Goal: Task Accomplishment & Management: Manage account settings

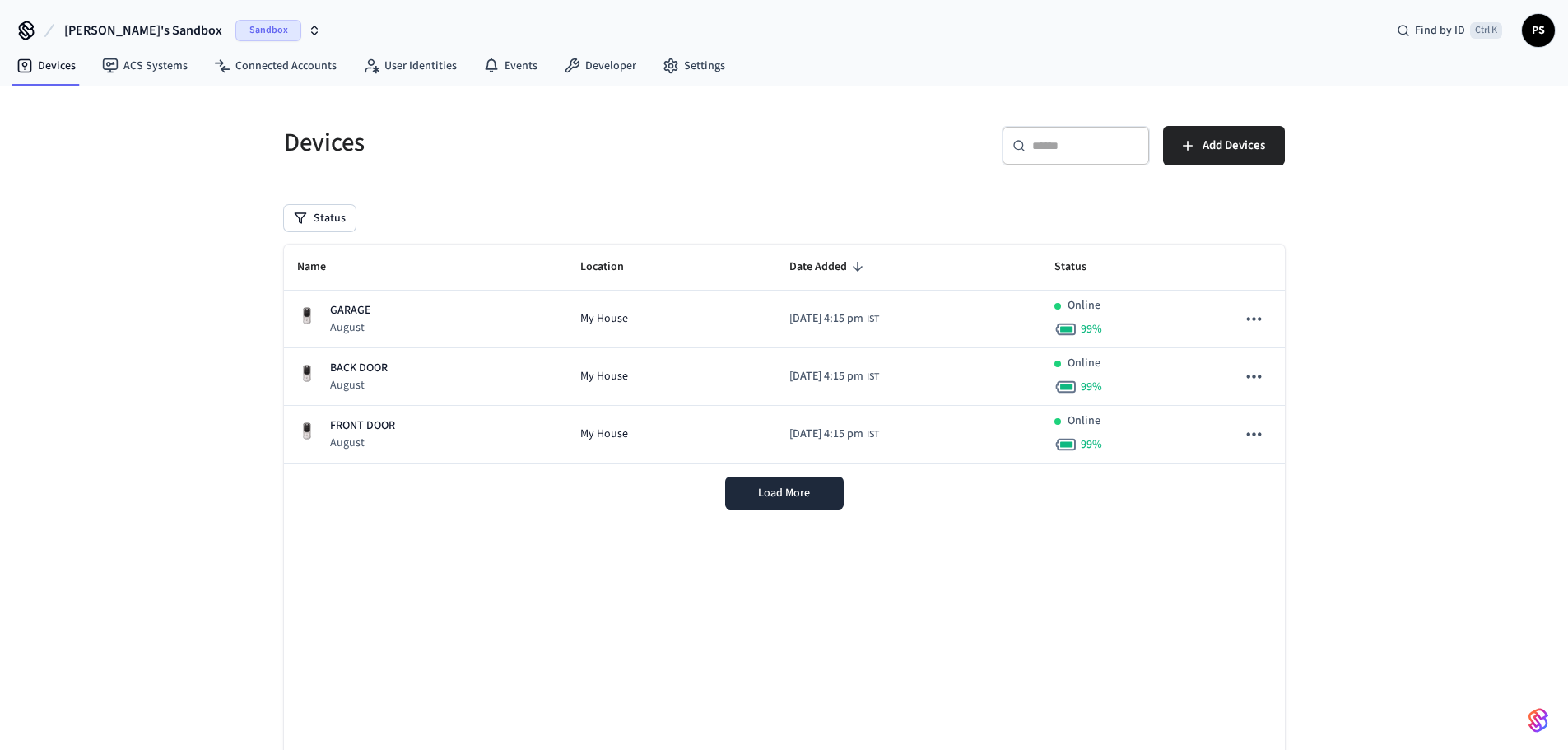
click at [1389, 380] on div "Devices ​ ​ Add Devices Status Name Location Date Added Status GARAGE August My…" at bounding box center [784, 449] width 1568 height 727
click at [680, 65] on link "Settings" at bounding box center [694, 66] width 89 height 30
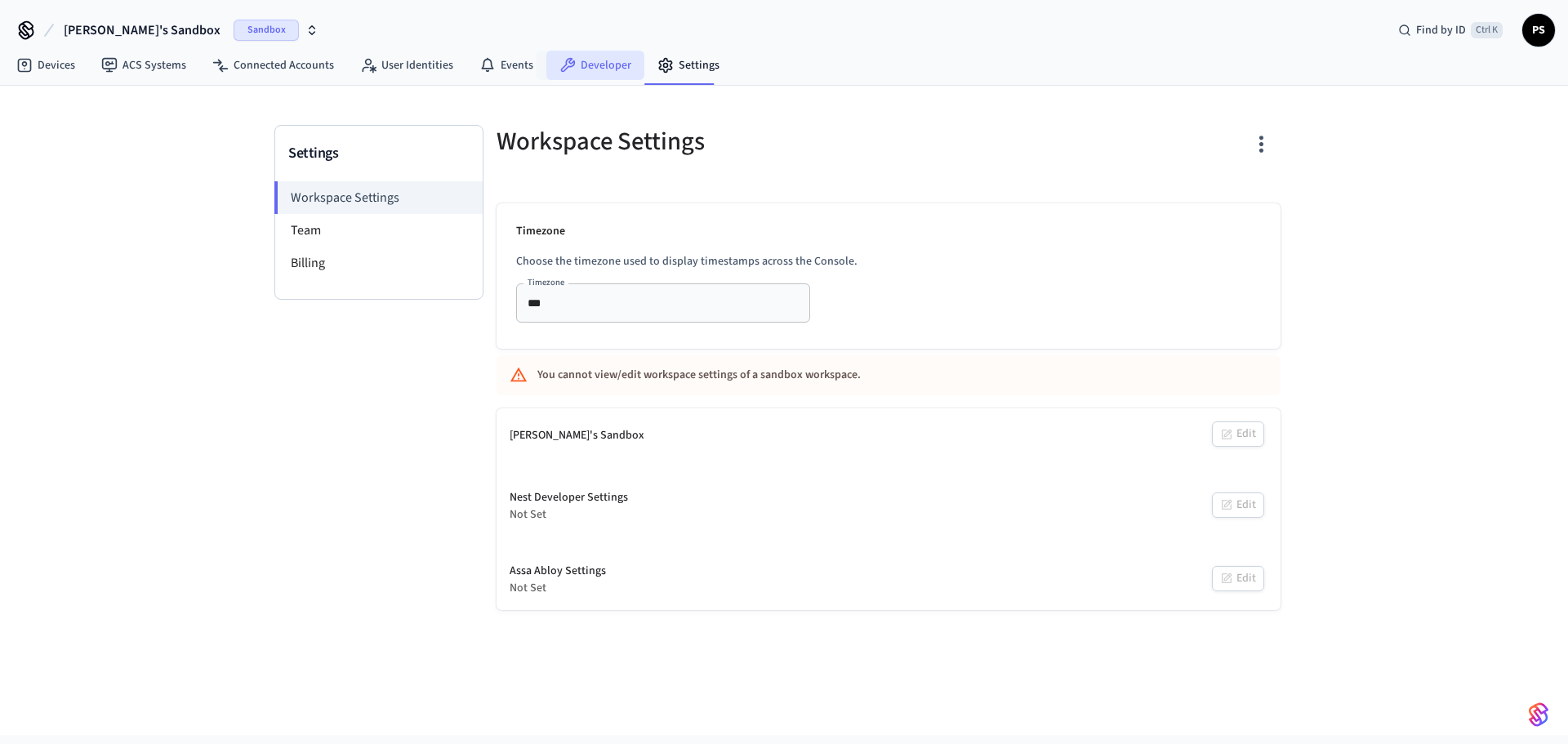
click at [571, 62] on link "Developer" at bounding box center [595, 65] width 98 height 30
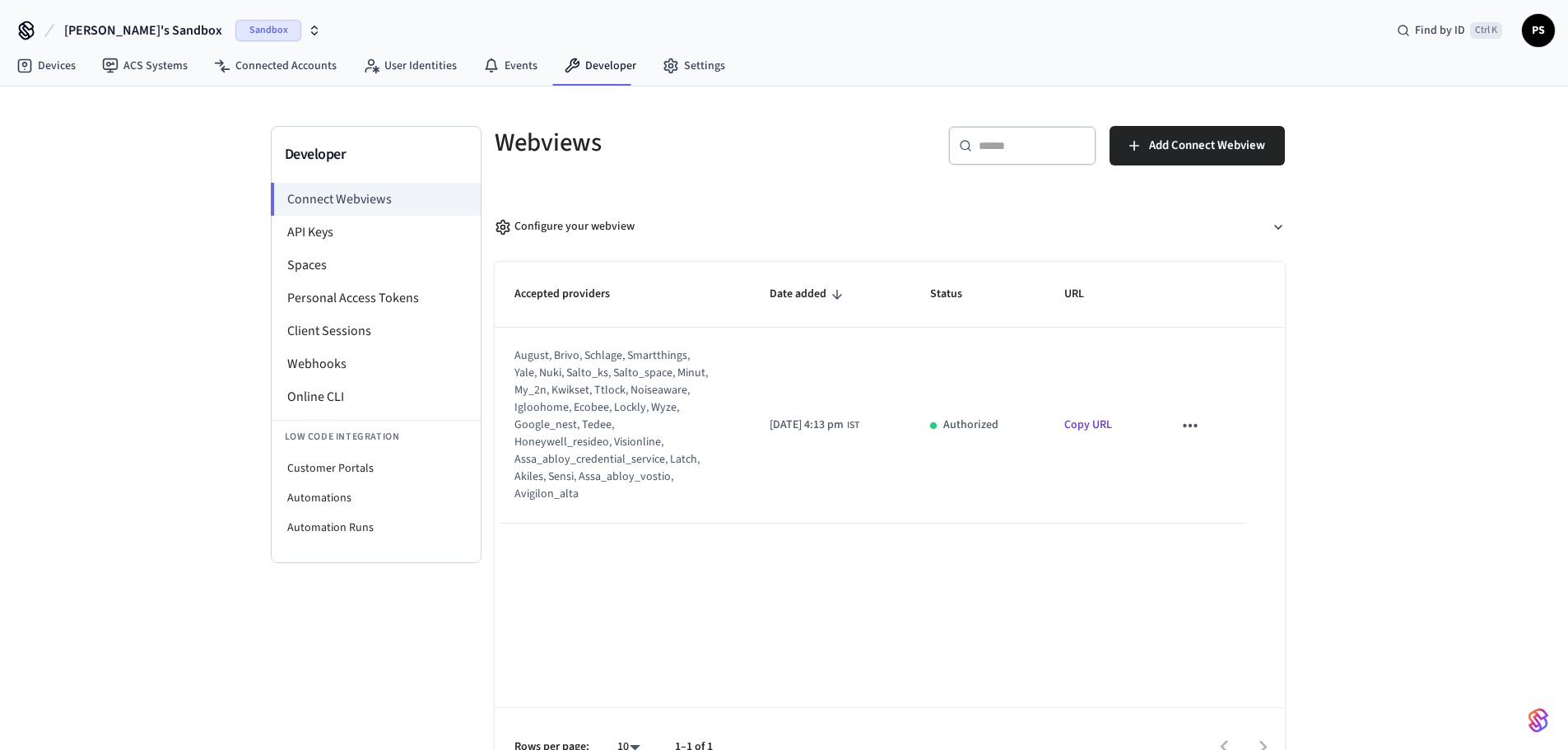
click at [218, 318] on div "Developer Connect Webviews API Keys Spaces Personal Access Tokens Client Sessio…" at bounding box center [784, 436] width 1568 height 700
click at [333, 242] on li "API Keys" at bounding box center [376, 231] width 209 height 33
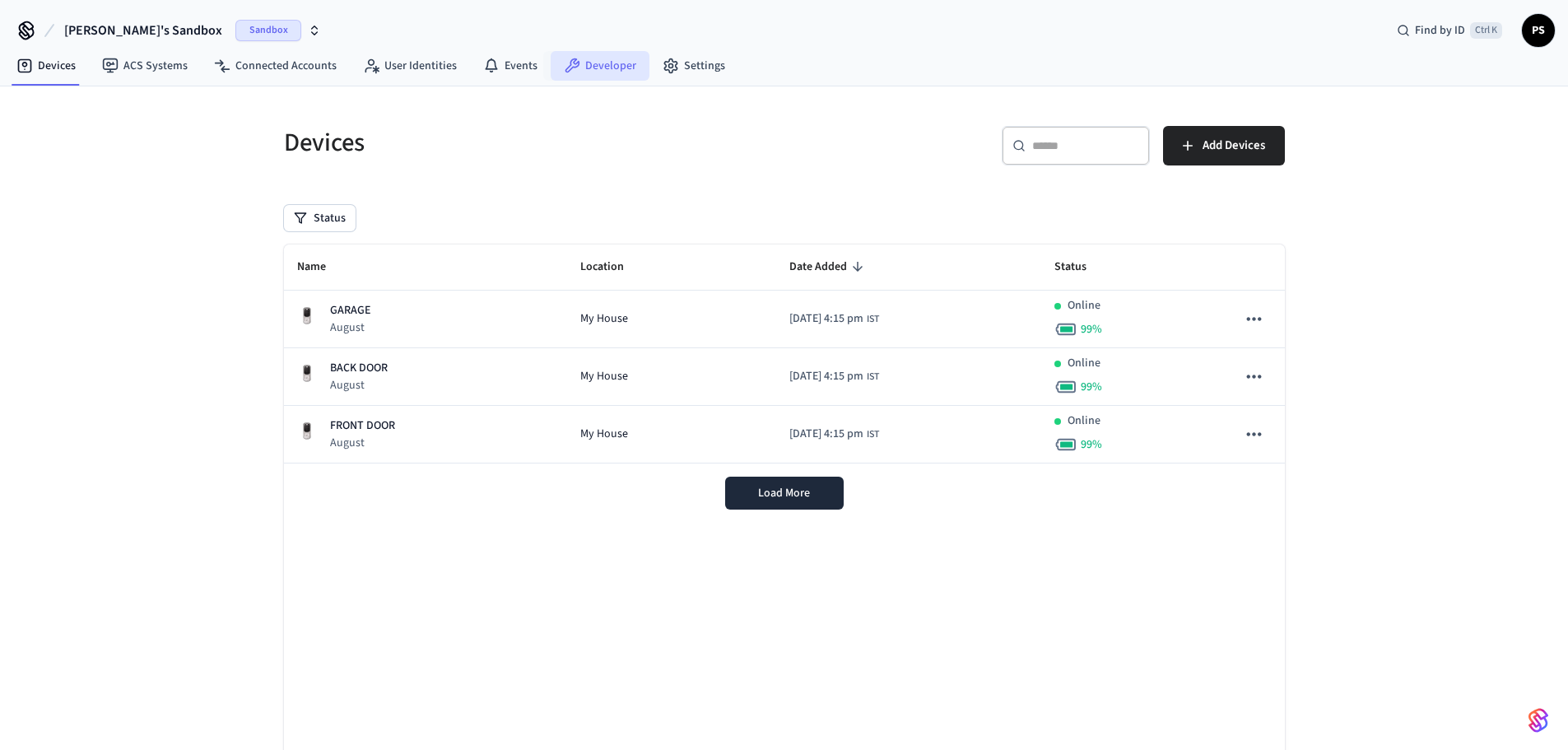
click at [599, 55] on link "Developer" at bounding box center [600, 66] width 99 height 30
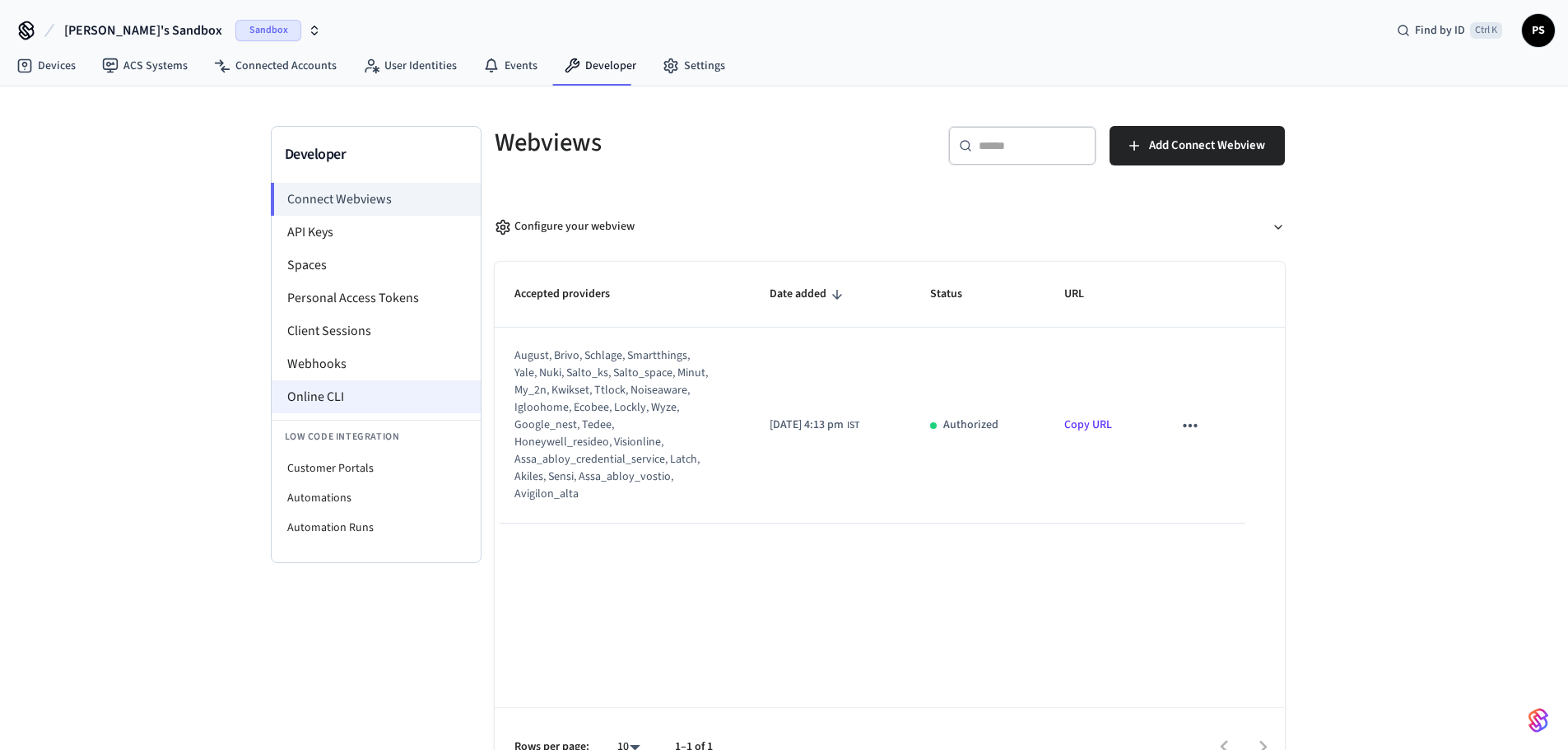
click at [311, 391] on li "Online CLI" at bounding box center [376, 397] width 209 height 33
click at [385, 209] on li "Connect Webviews" at bounding box center [375, 198] width 210 height 33
click at [809, 140] on h5 "Webviews" at bounding box center [687, 143] width 385 height 34
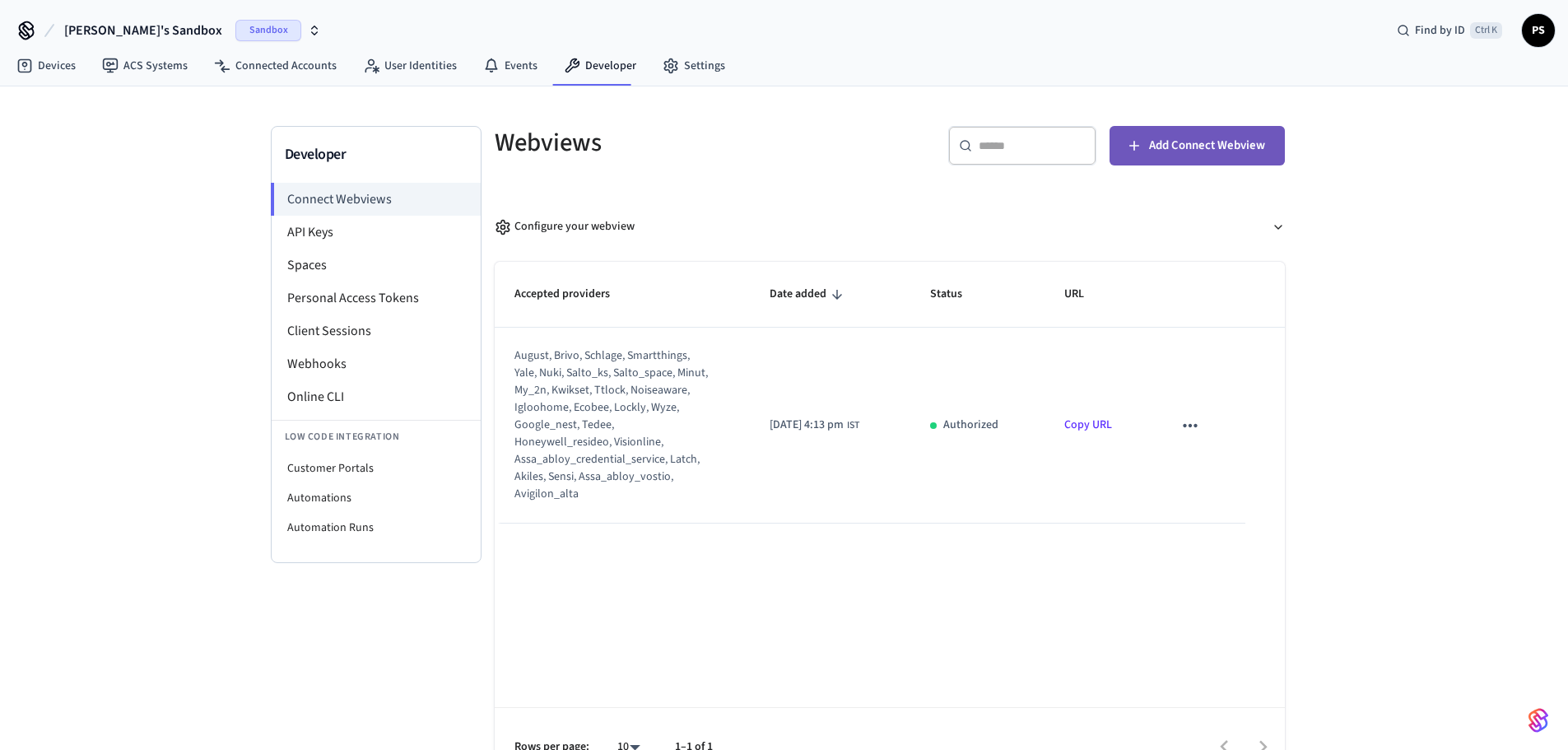
click at [1204, 145] on span "Add Connect Webview" at bounding box center [1207, 146] width 116 height 22
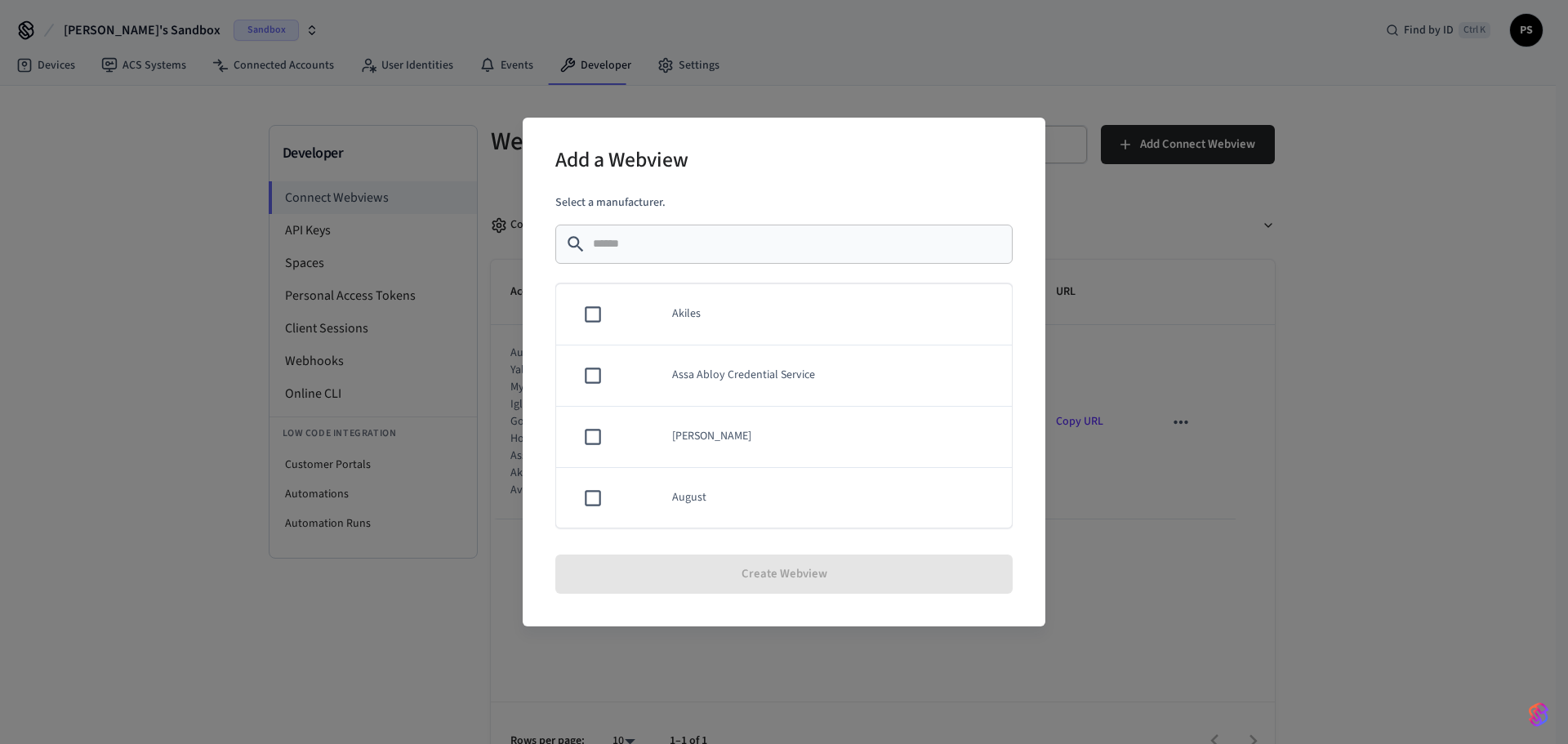
click at [1254, 513] on div "Add a Webview Select a manufacturer. ​ ​ Akiles Assa Abloy Credential Service A…" at bounding box center [784, 372] width 1568 height 744
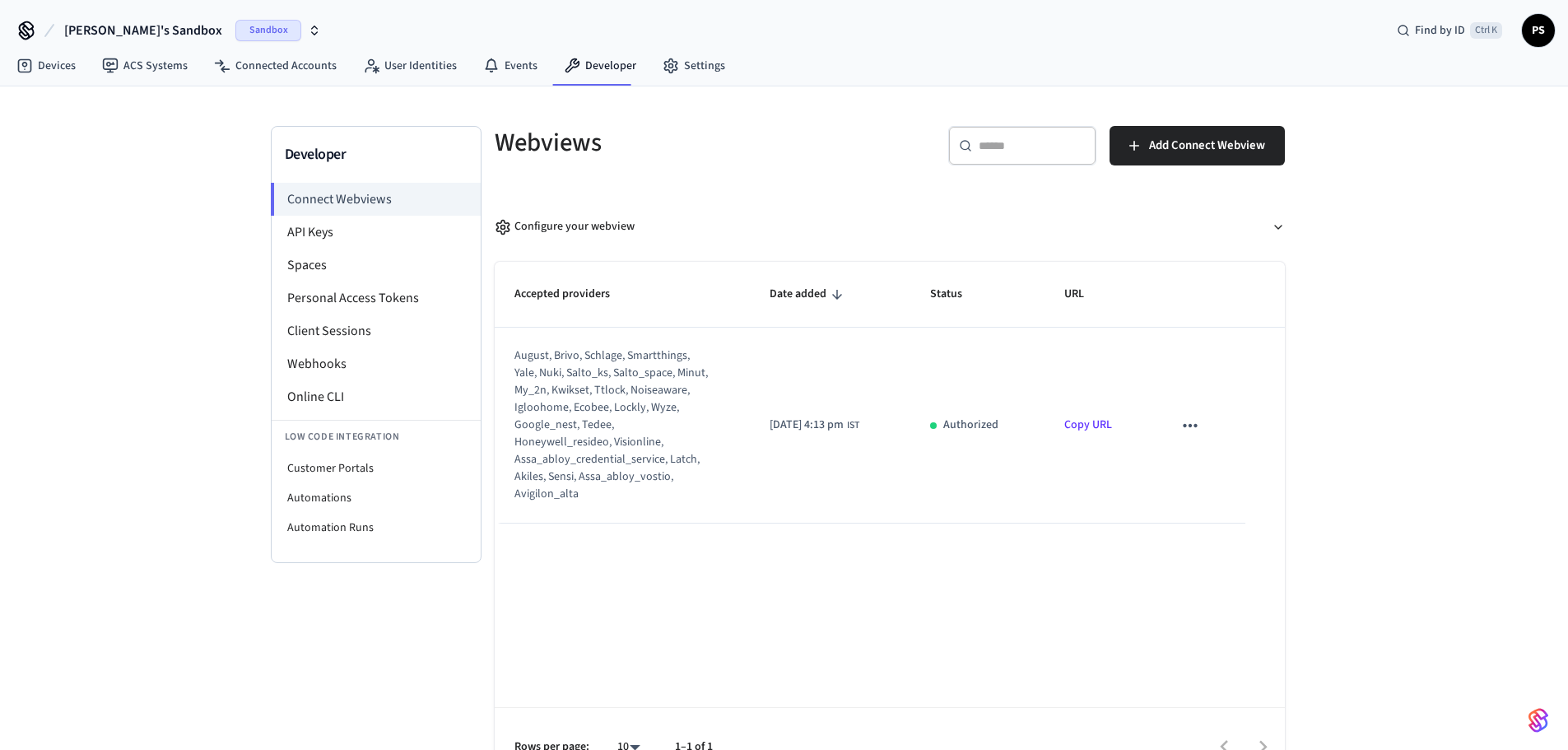
click at [322, 656] on div "Developer Connect Webviews API Keys Spaces Personal Access Tokens Client Sessio…" at bounding box center [376, 456] width 211 height 661
click at [130, 200] on div "Developer Connect Webviews API Keys Spaces Personal Access Tokens Client Sessio…" at bounding box center [784, 436] width 1568 height 700
click at [235, 35] on span "Sandbox" at bounding box center [268, 30] width 66 height 22
click at [235, 28] on span "Sandbox" at bounding box center [268, 30] width 66 height 22
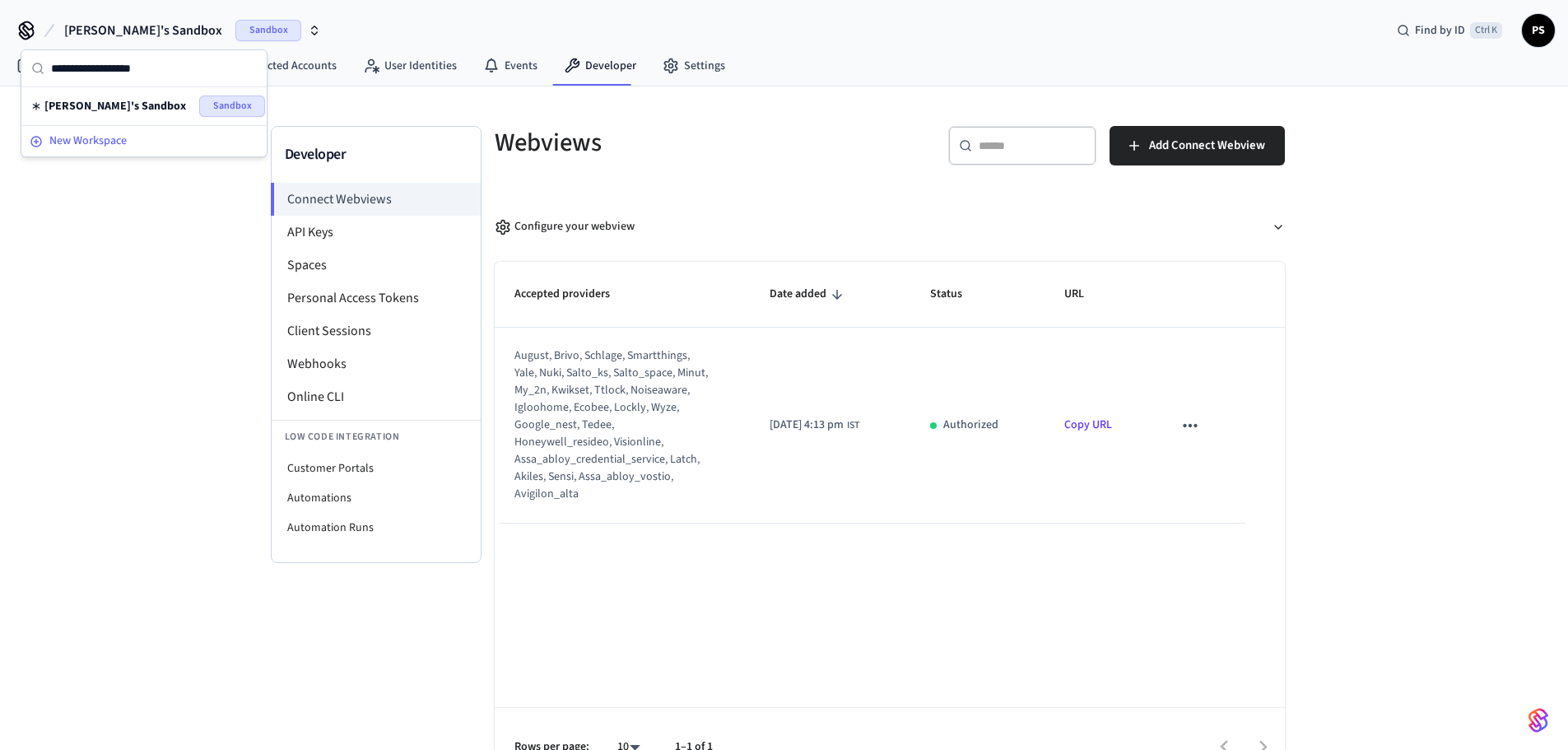
click at [81, 146] on span "New Workspace" at bounding box center [88, 141] width 77 height 17
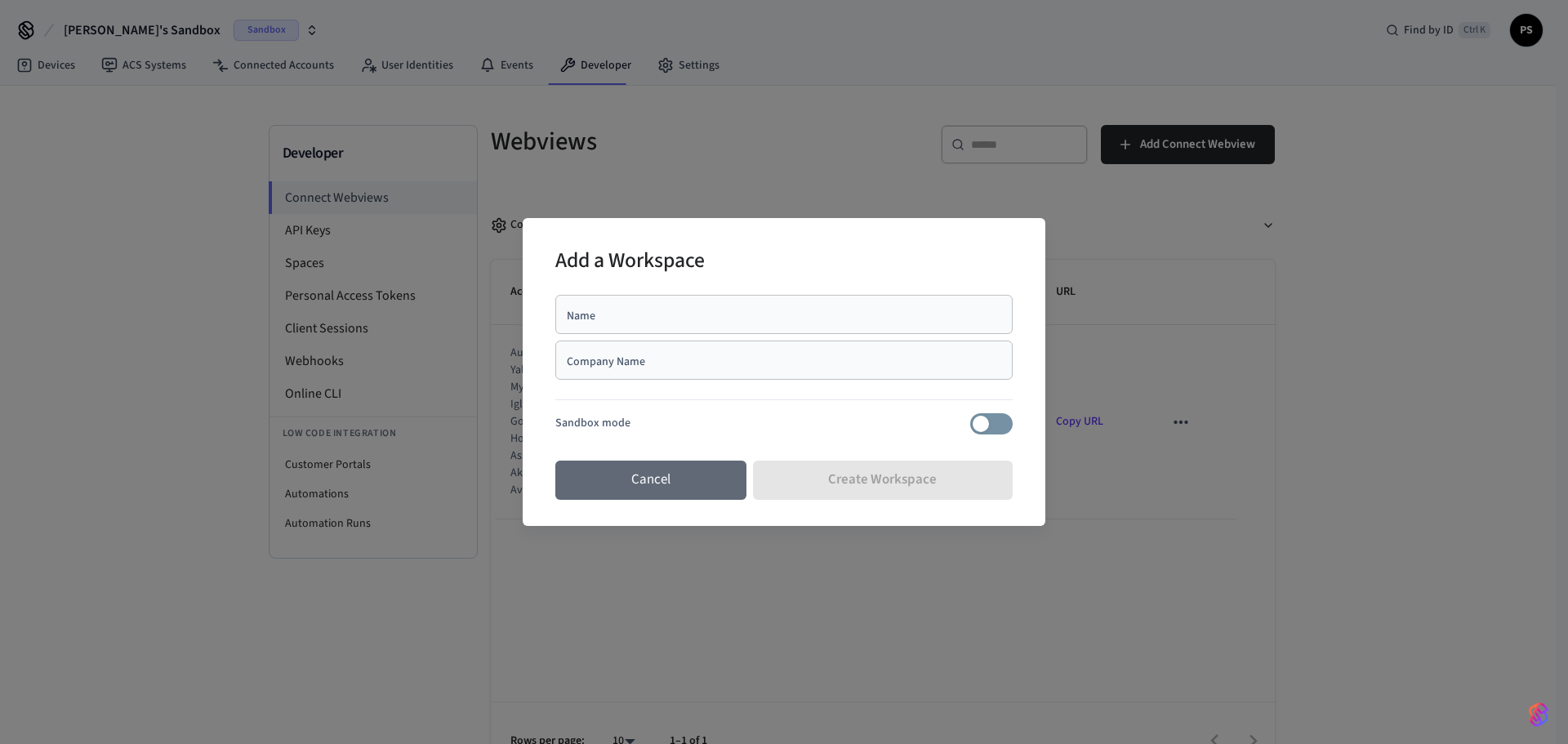
click at [712, 470] on button "Cancel" at bounding box center [651, 480] width 191 height 39
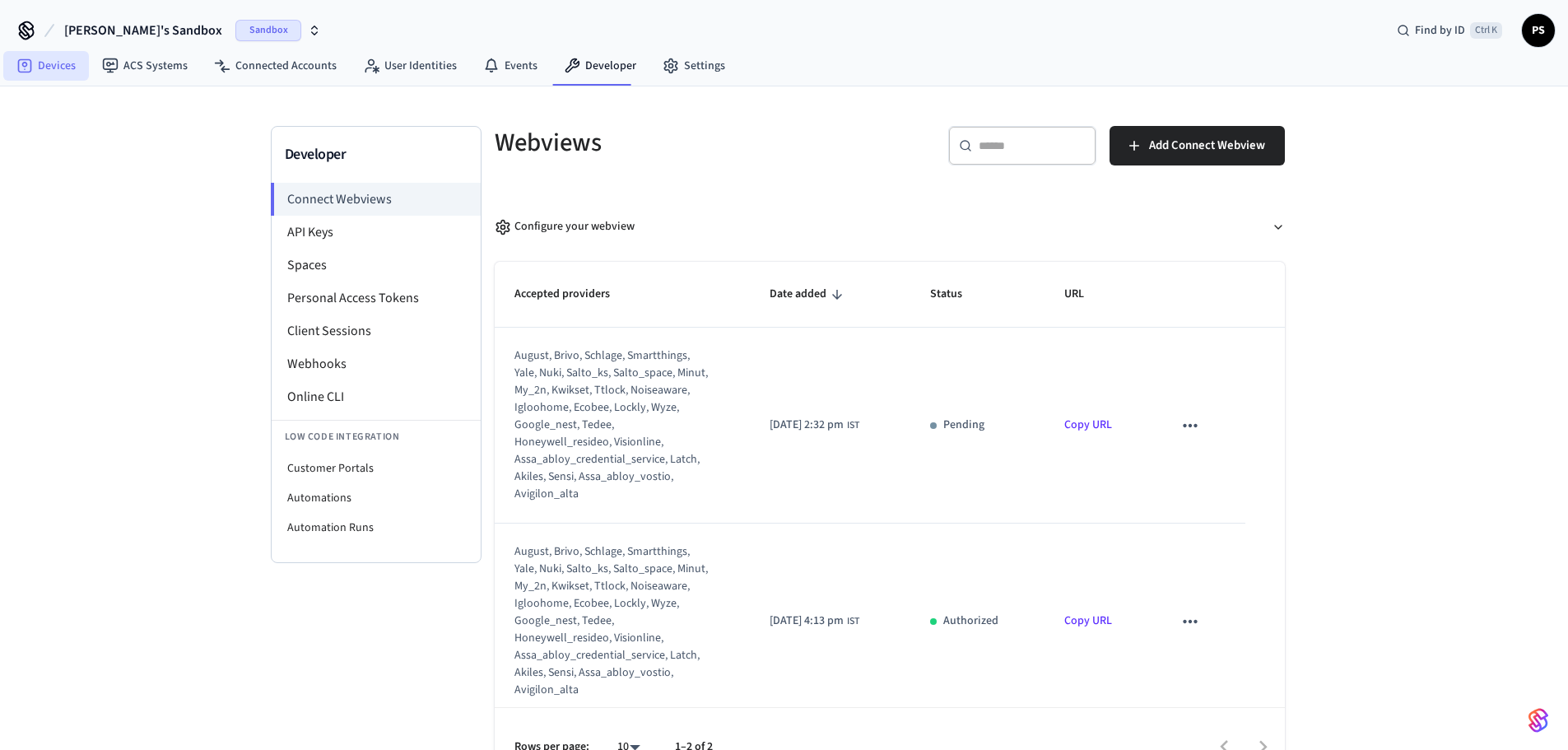
click at [64, 63] on link "Devices" at bounding box center [46, 66] width 86 height 30
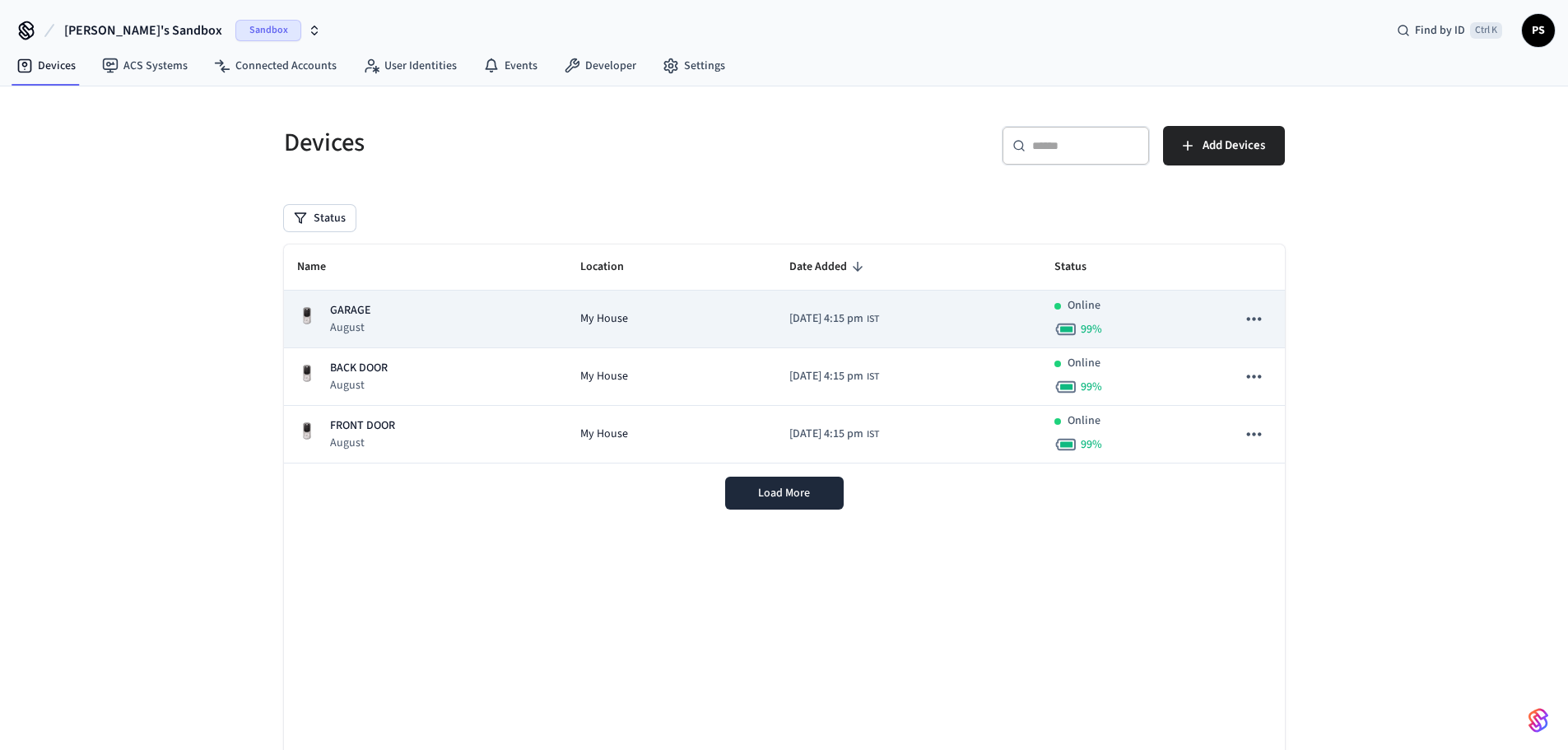
click at [1253, 310] on icon "sticky table" at bounding box center [1253, 319] width 22 height 22
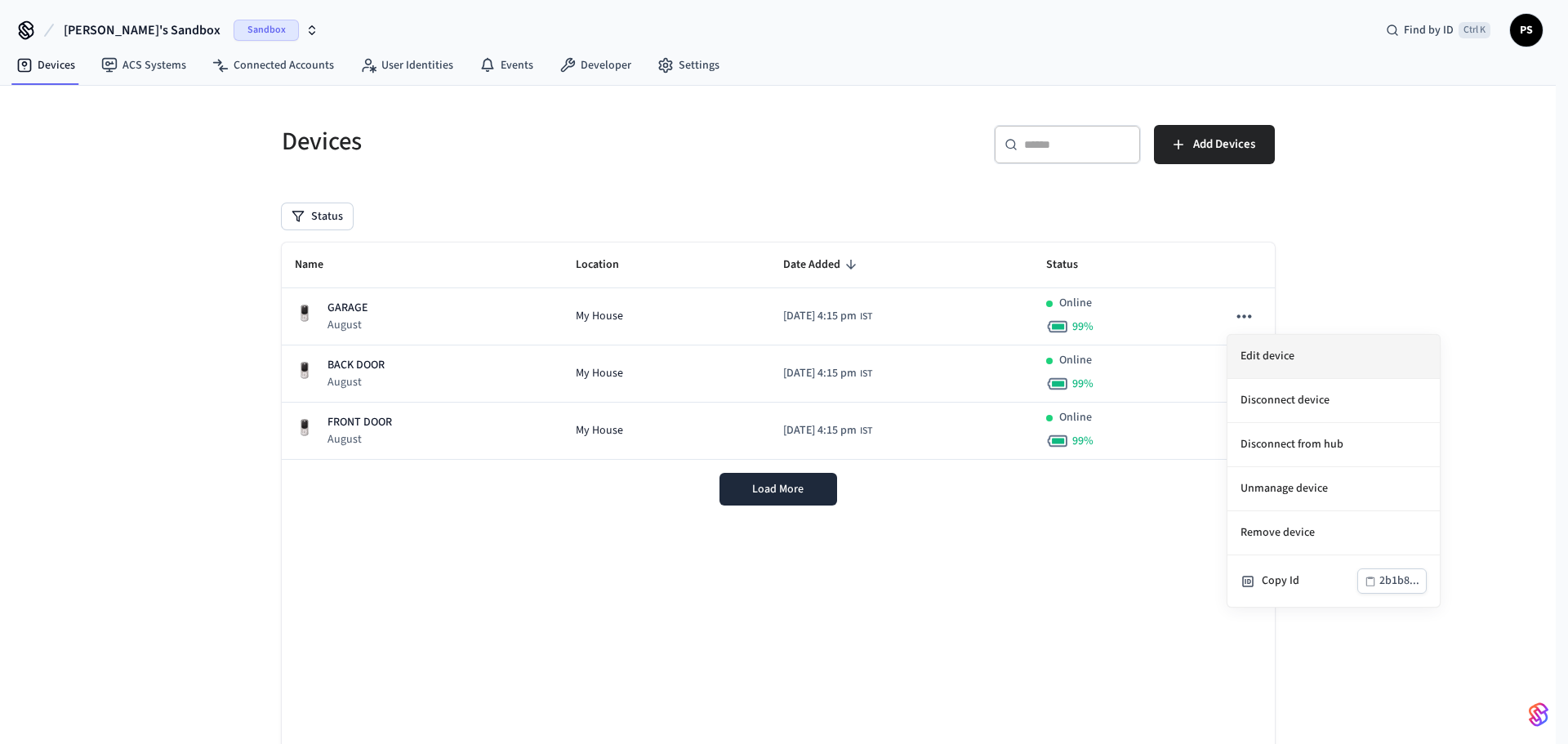
click at [1269, 354] on li "Edit device" at bounding box center [1334, 356] width 213 height 44
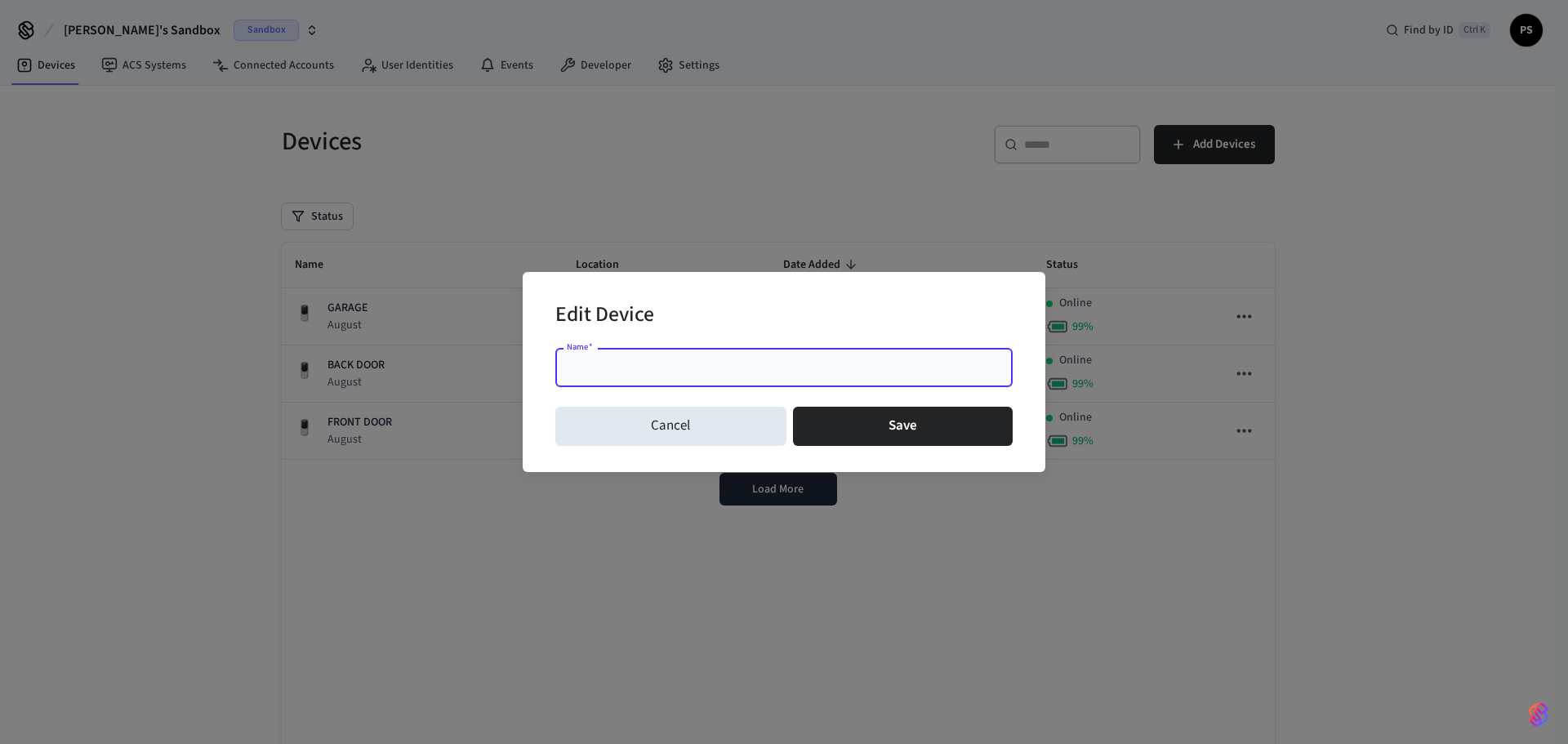
click at [696, 369] on input "Name   *" at bounding box center [784, 367] width 437 height 17
click at [531, 641] on div "Edit Device Name   * Name   * Cancel Save" at bounding box center [784, 372] width 1568 height 744
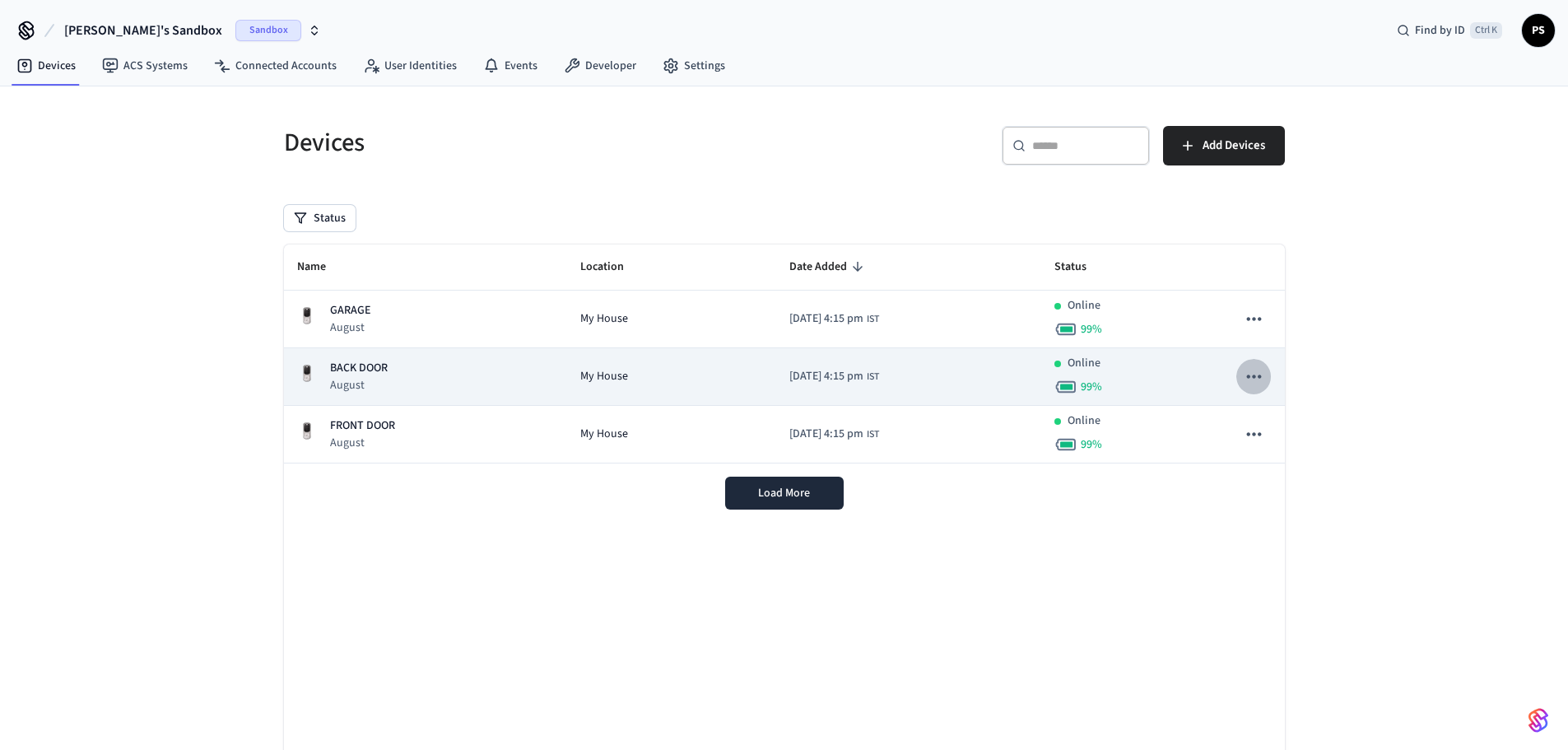
click at [1254, 375] on icon "sticky table" at bounding box center [1254, 376] width 14 height 4
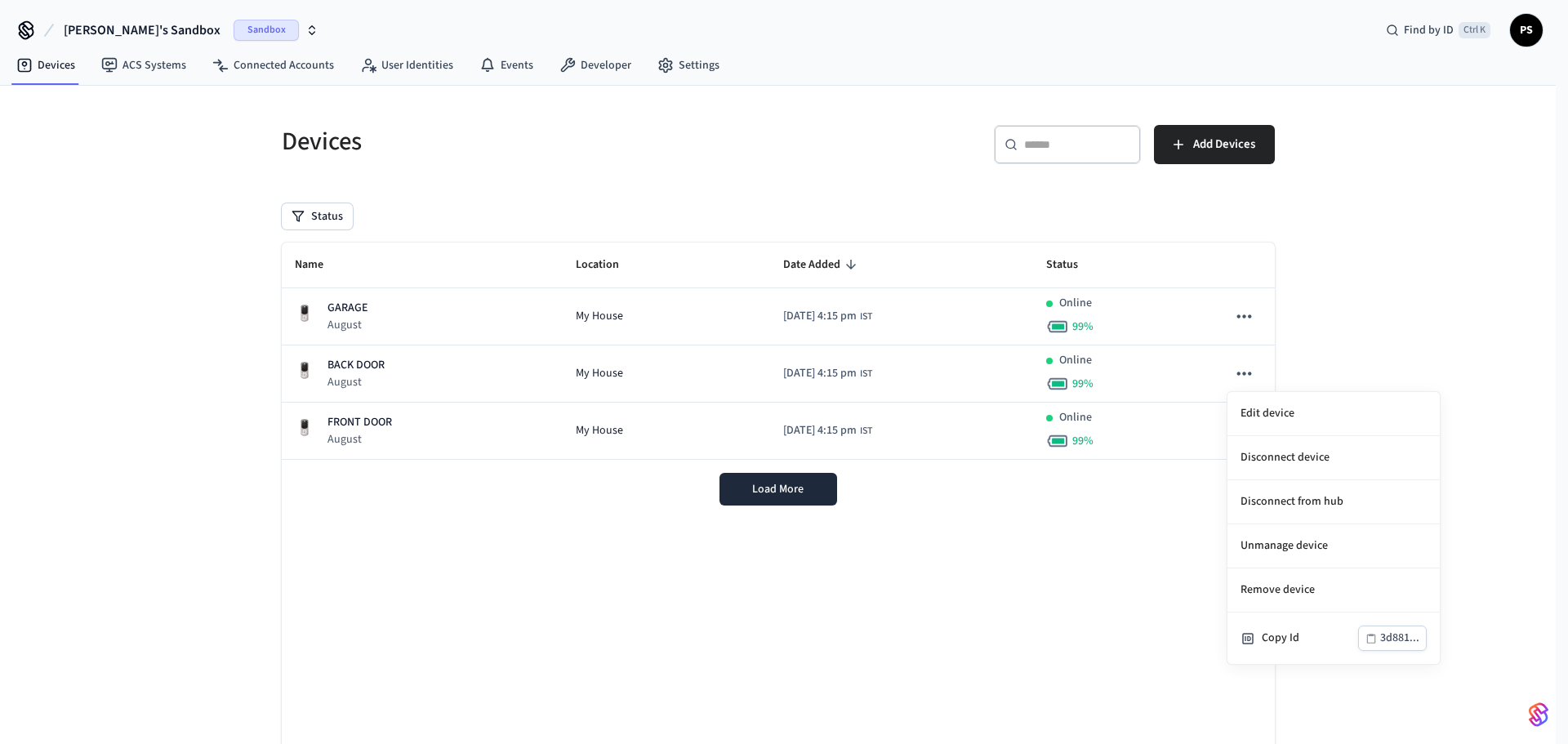
click at [1060, 540] on div at bounding box center [784, 372] width 1568 height 744
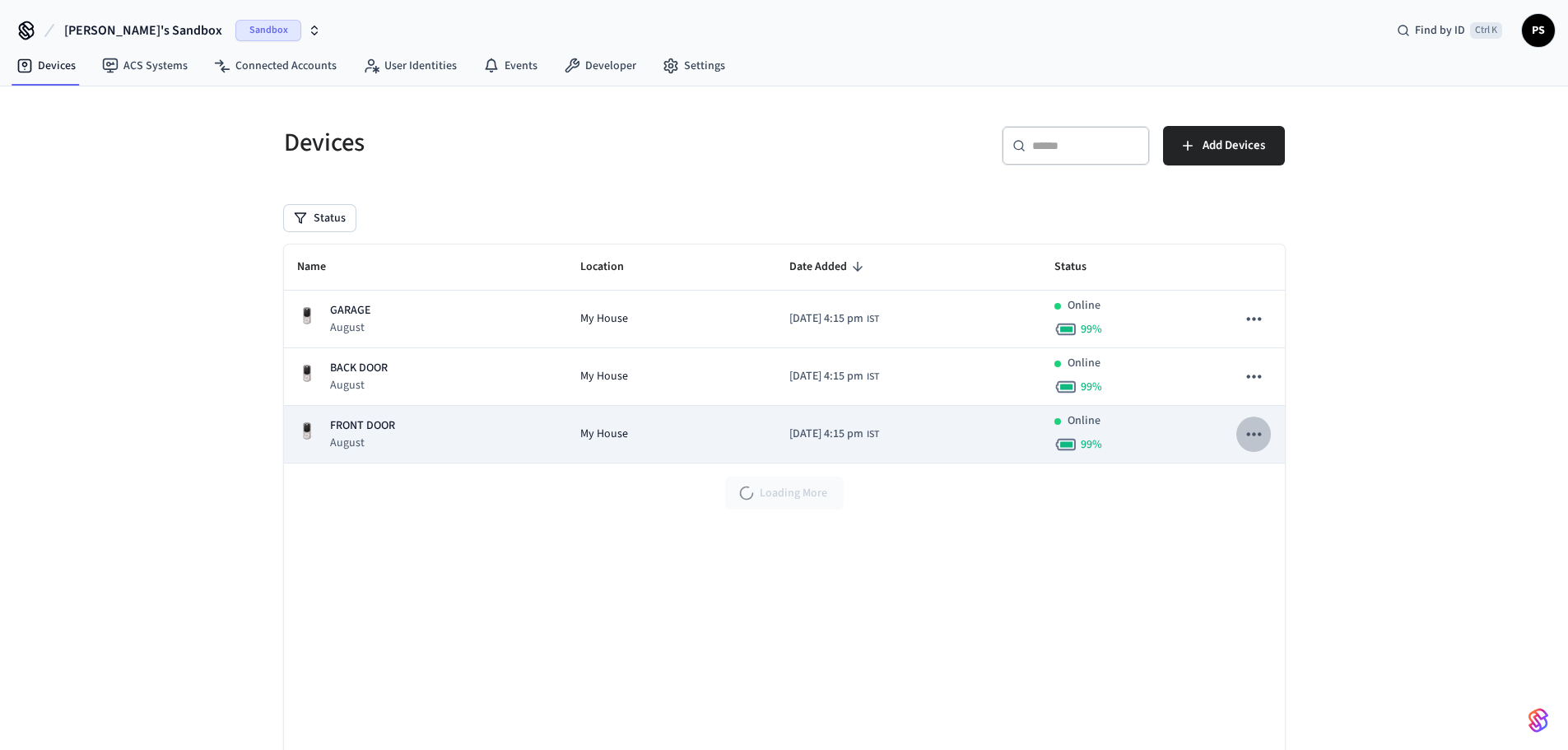
click at [1252, 430] on icon "sticky table" at bounding box center [1253, 433] width 22 height 22
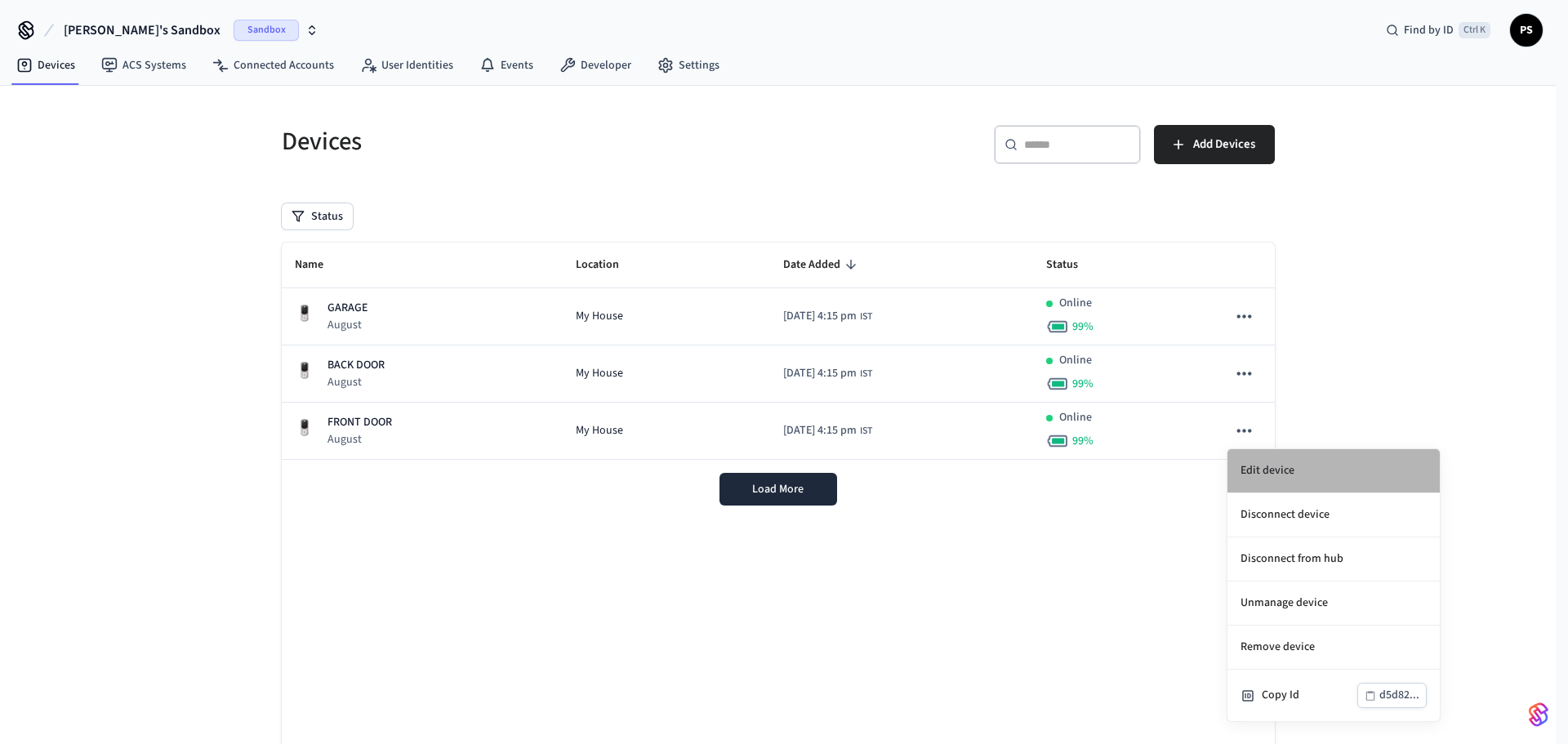
click at [1253, 465] on li "Edit device" at bounding box center [1334, 471] width 213 height 44
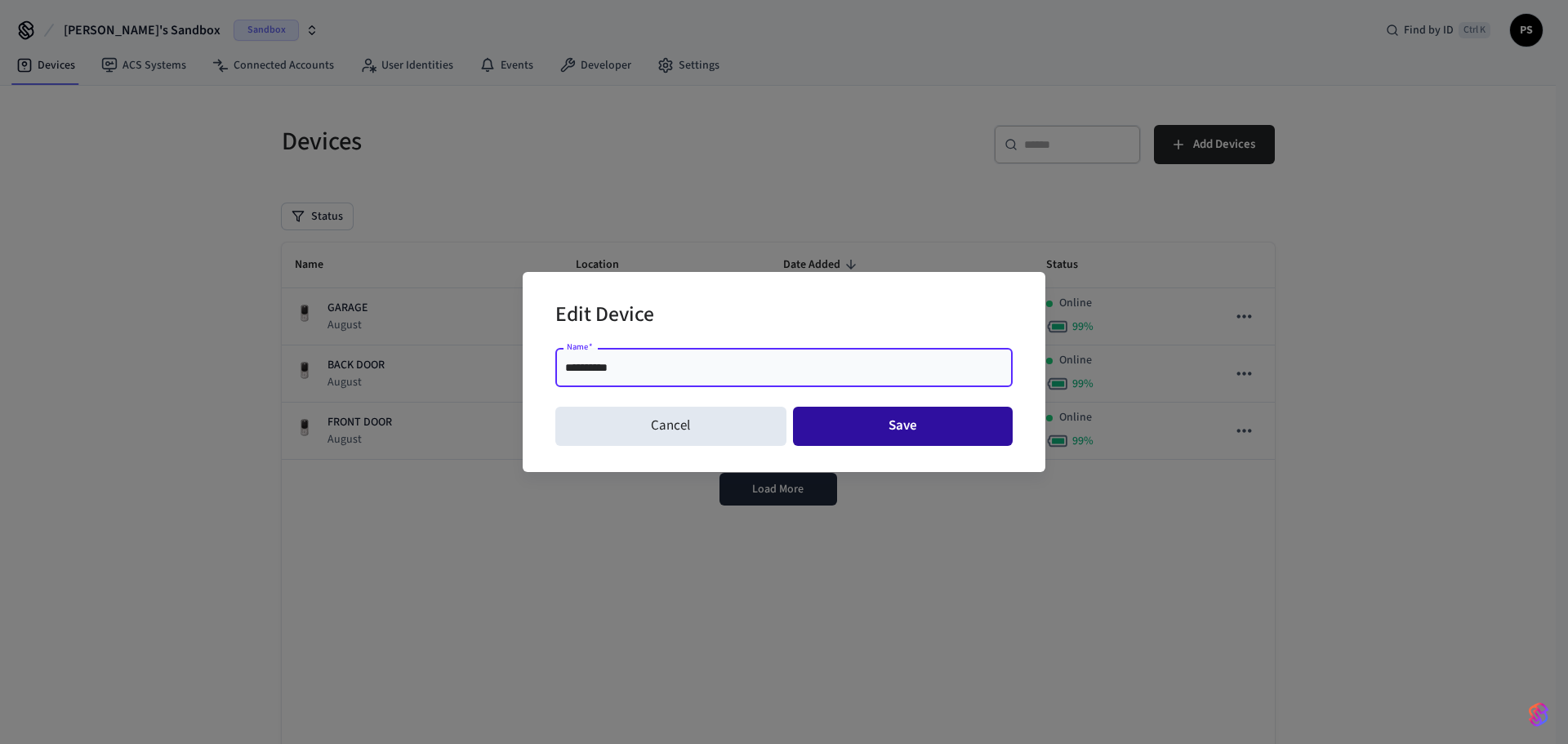
type input "**********"
click at [855, 423] on button "Save" at bounding box center [903, 426] width 220 height 39
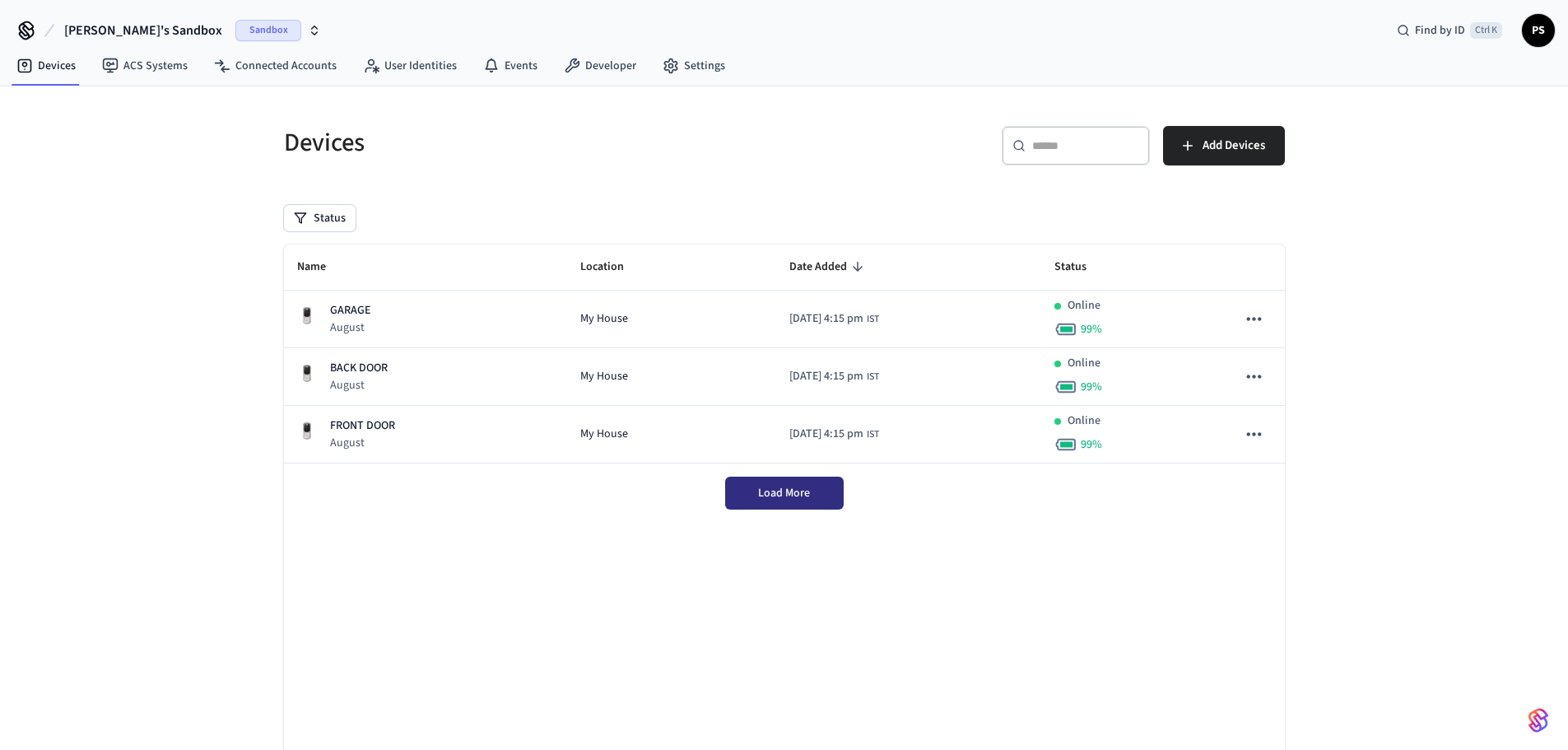
click at [800, 495] on span "Load More" at bounding box center [784, 493] width 52 height 17
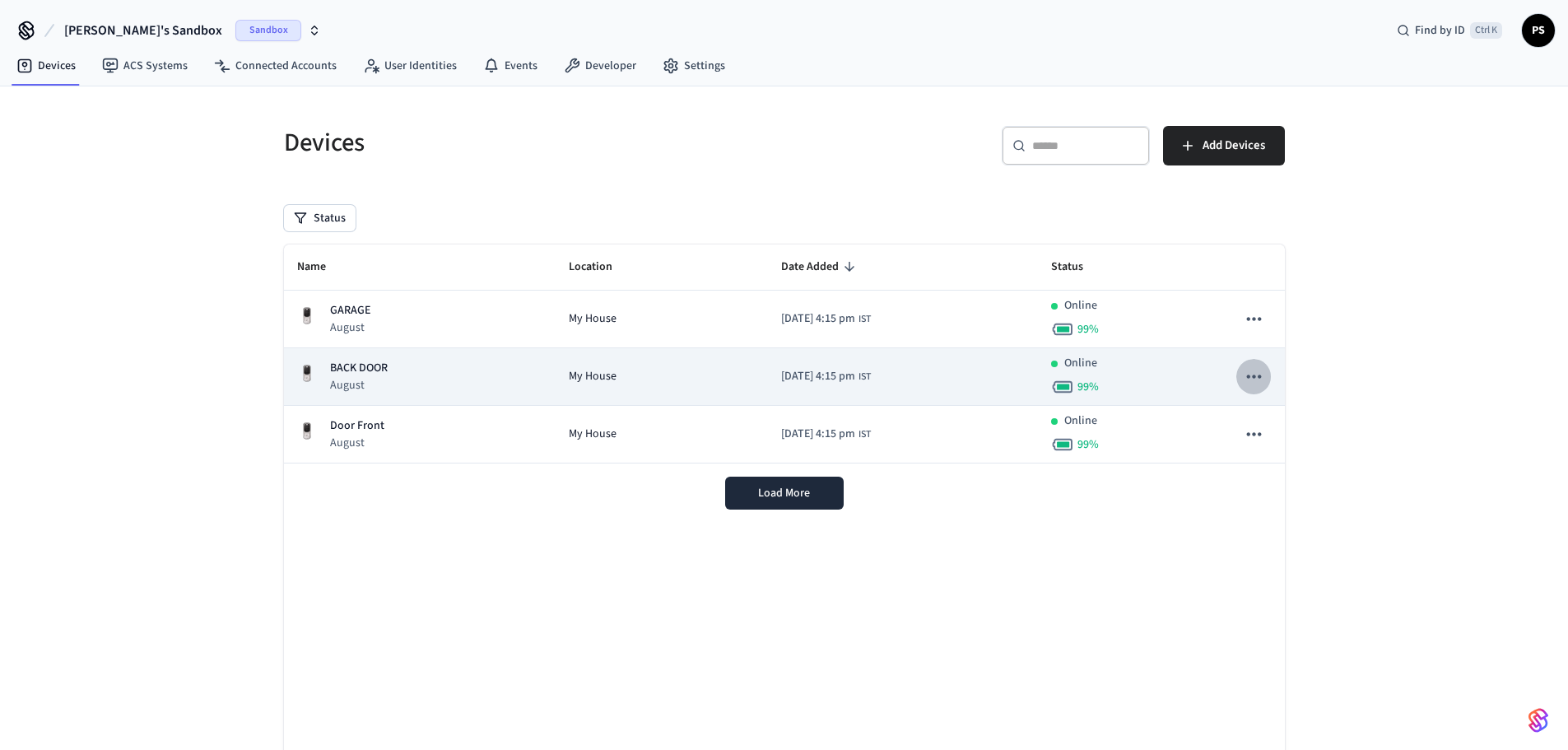
click at [1262, 369] on icon "sticky table" at bounding box center [1253, 376] width 22 height 22
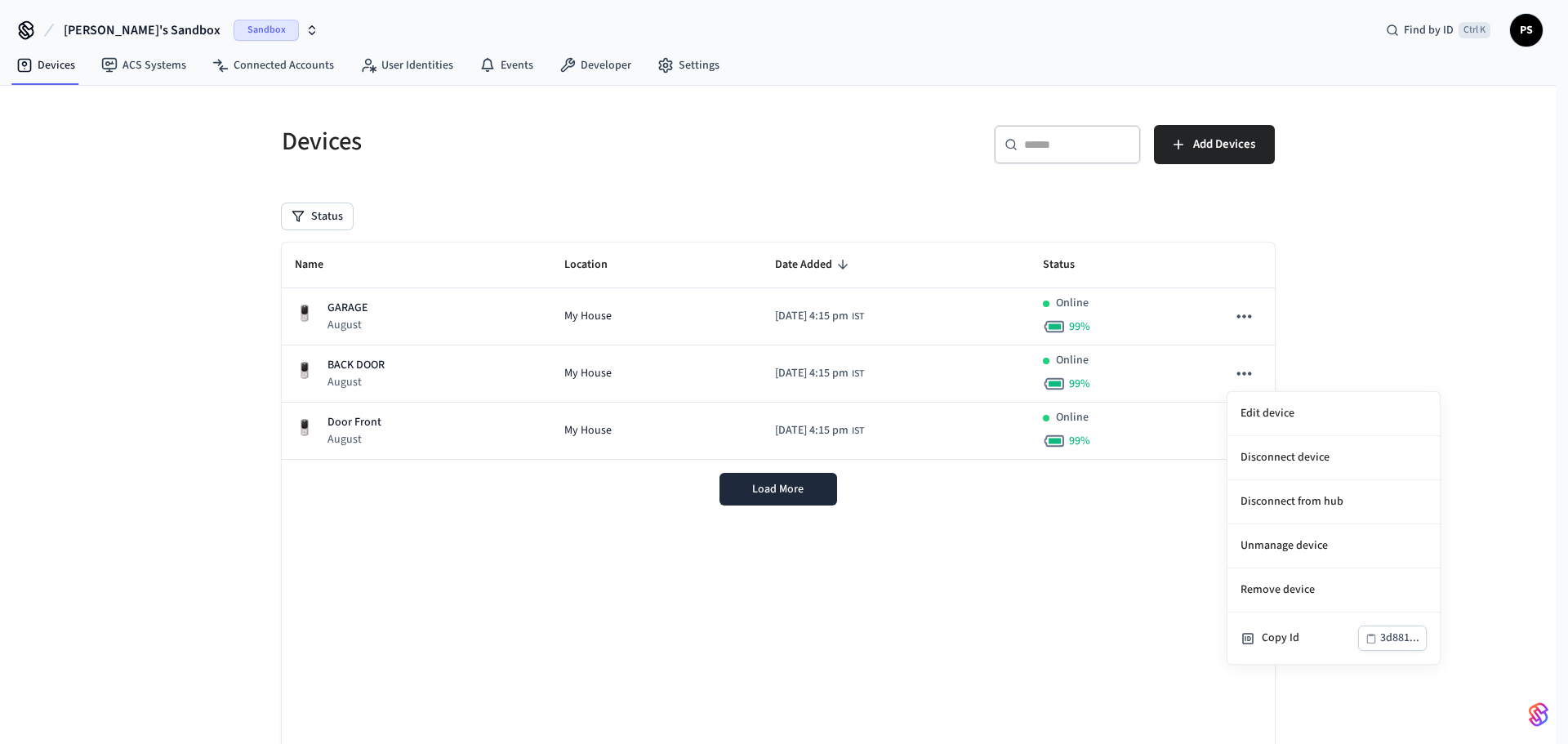
click at [1384, 207] on div at bounding box center [784, 372] width 1568 height 744
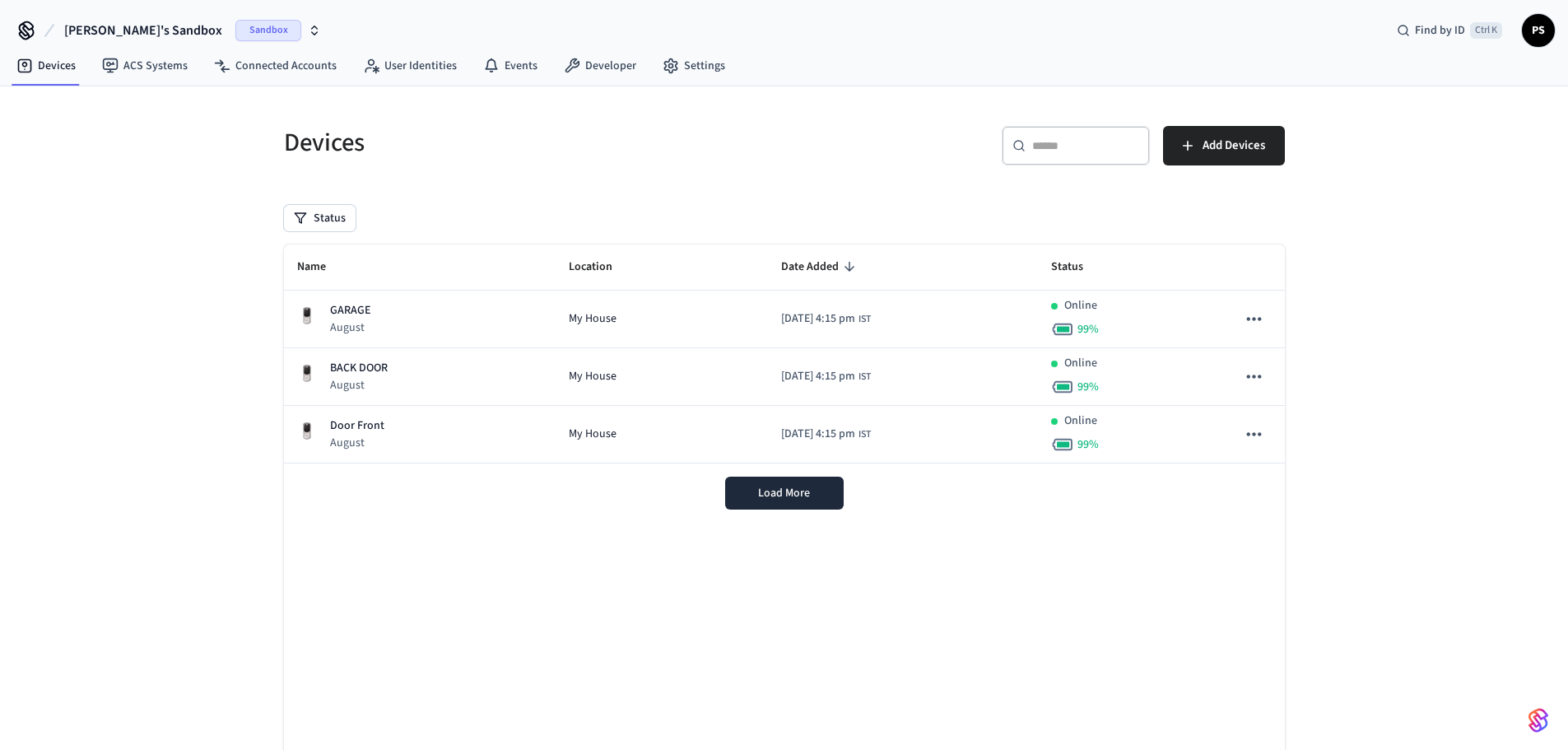
click at [601, 616] on div "Name Location Date Added Status GARAGE August My House [DATE] 4:15 pm IST Onlin…" at bounding box center [784, 507] width 1001 height 525
click at [832, 555] on div "Name Location Date Added Status GARAGE August My House [DATE] 4:15 pm IST Onlin…" at bounding box center [784, 507] width 1001 height 525
